Goal: Task Accomplishment & Management: Use online tool/utility

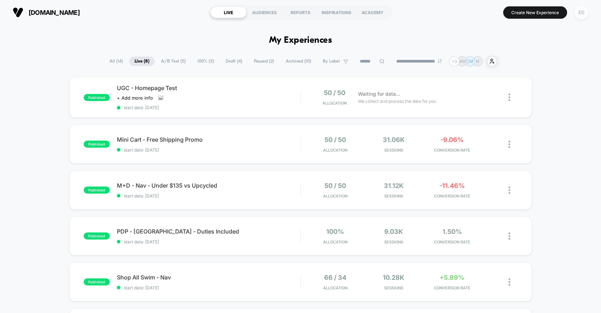
click at [580, 12] on div "ED" at bounding box center [582, 13] width 14 height 14
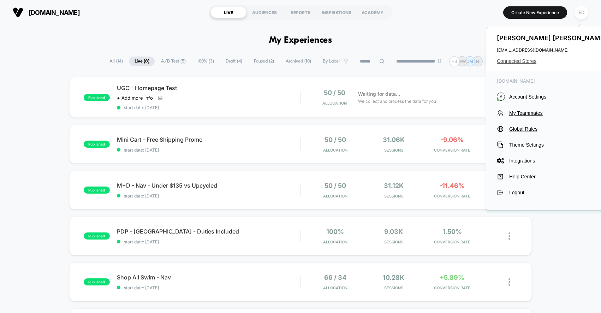
click at [531, 60] on span "Connected Stores" at bounding box center [553, 61] width 112 height 6
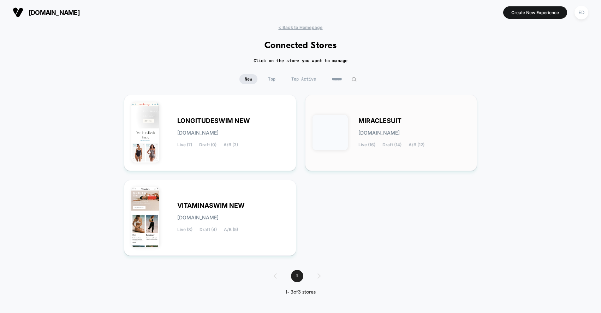
click at [396, 122] on span "MIRACLESUIT" at bounding box center [380, 120] width 43 height 5
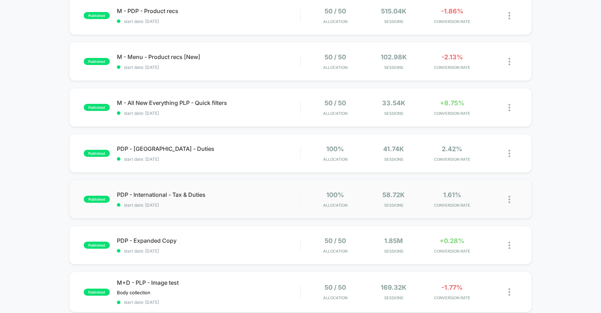
scroll to position [391, 0]
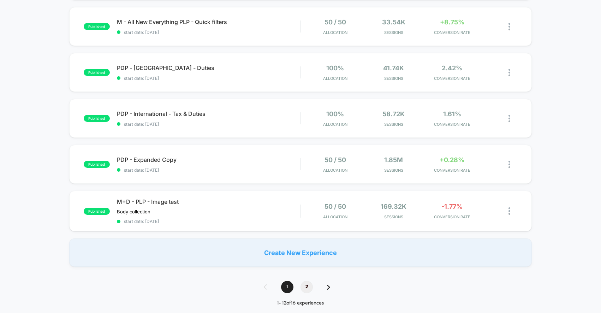
click at [308, 286] on span "2" at bounding box center [307, 287] width 12 height 12
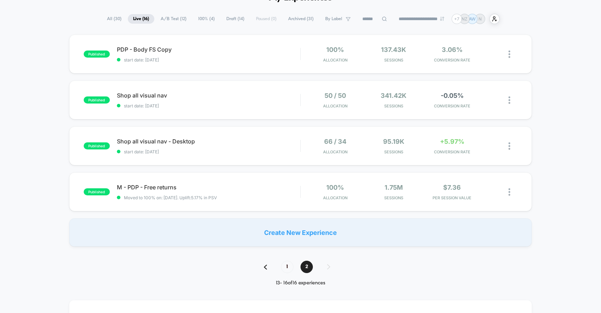
scroll to position [43, 0]
click at [285, 267] on span "1" at bounding box center [287, 266] width 12 height 12
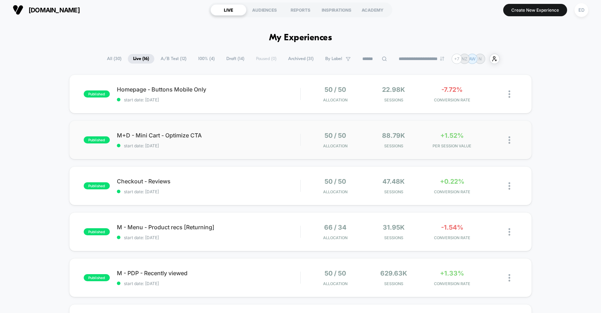
scroll to position [3, 0]
click at [537, 10] on button "Create New Experience" at bounding box center [535, 10] width 64 height 12
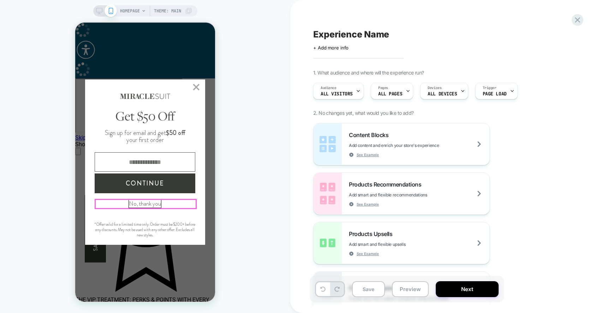
click at [147, 203] on button "No, thank you" at bounding box center [145, 204] width 32 height 8
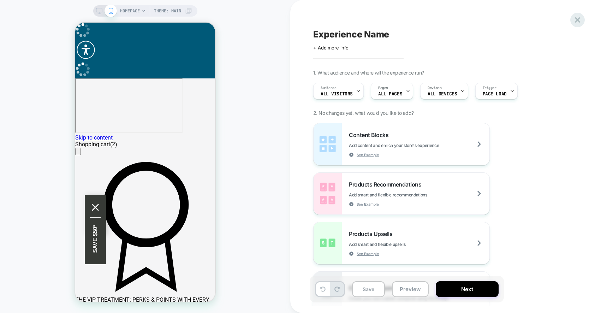
click at [578, 19] on icon at bounding box center [577, 19] width 5 height 5
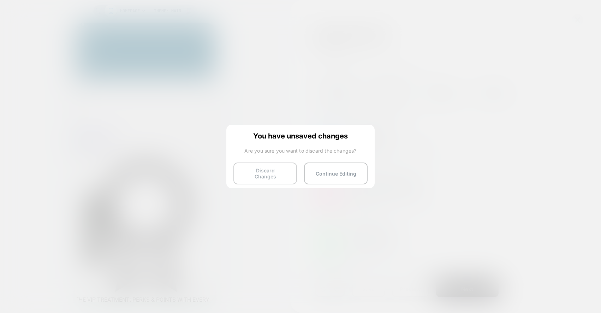
click at [260, 170] on button "Discard Changes" at bounding box center [265, 173] width 64 height 22
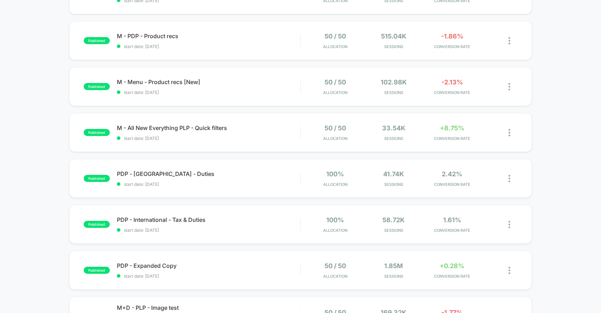
scroll to position [286, 0]
